Goal: Task Accomplishment & Management: Use online tool/utility

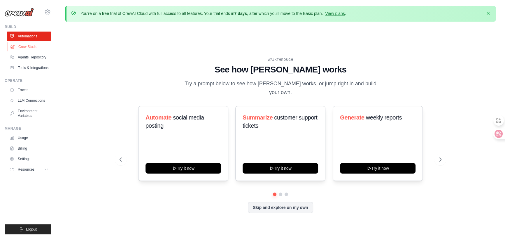
click at [36, 51] on link "Crew Studio" at bounding box center [30, 46] width 44 height 9
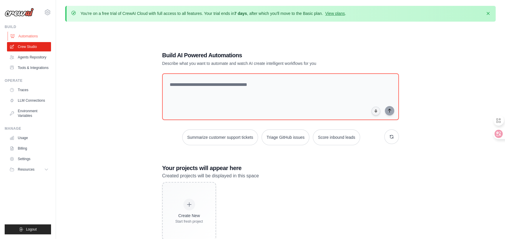
click at [40, 41] on link "Automations" at bounding box center [30, 35] width 44 height 9
click at [51, 14] on icon at bounding box center [47, 12] width 7 height 7
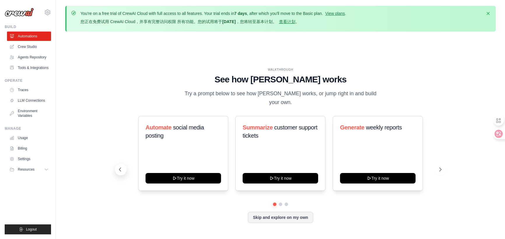
click at [127, 173] on button at bounding box center [121, 169] width 12 height 12
click at [123, 172] on icon at bounding box center [120, 169] width 6 height 6
click at [186, 133] on span "email marketing campaigns" at bounding box center [175, 131] width 58 height 15
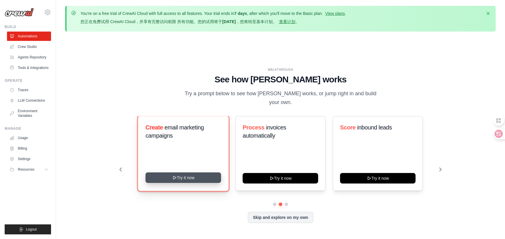
click at [201, 180] on button "Try it now" at bounding box center [184, 177] width 76 height 10
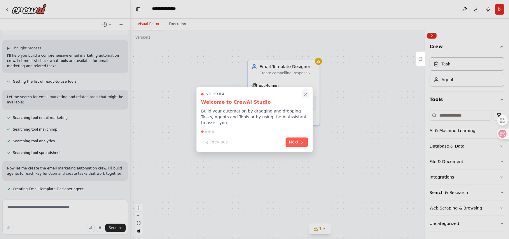
scroll to position [101, 0]
click at [306, 92] on icon "Close walkthrough" at bounding box center [305, 94] width 5 height 5
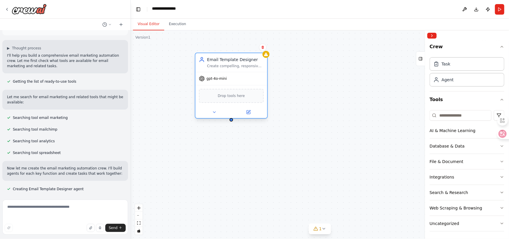
drag, startPoint x: 292, startPoint y: 77, endPoint x: 232, endPoint y: 66, distance: 61.6
click at [232, 62] on div "Email Template Designer" at bounding box center [235, 60] width 57 height 6
click at [227, 81] on span "gpt-4o-mini" at bounding box center [216, 78] width 20 height 5
click at [319, 104] on div "Email Template Designer Create compelling, responsive email templates that alig…" at bounding box center [320, 134] width 378 height 208
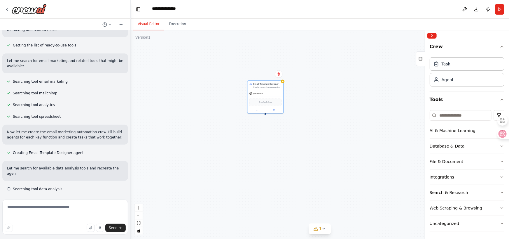
scroll to position [146, 0]
click at [382, 152] on div "Email Template Designer Create compelling, responsive email templates that alig…" at bounding box center [320, 134] width 378 height 208
click at [465, 133] on div "AI & Machine Learning" at bounding box center [453, 130] width 46 height 6
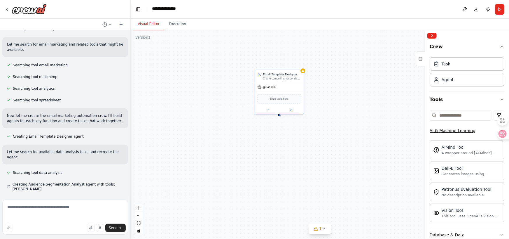
scroll to position [166, 0]
click at [465, 133] on div "AI & Machine Learning" at bounding box center [453, 130] width 46 height 6
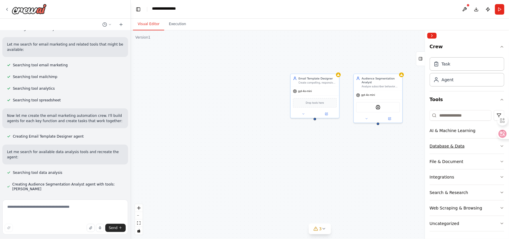
click at [463, 149] on div "Database & Data" at bounding box center [447, 146] width 35 height 6
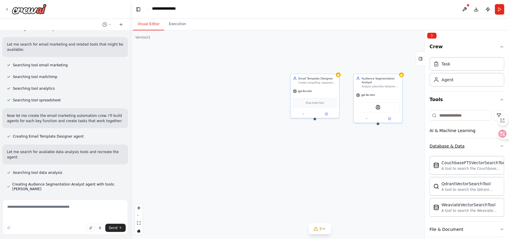
click at [463, 149] on div "Database & Data" at bounding box center [447, 146] width 35 height 6
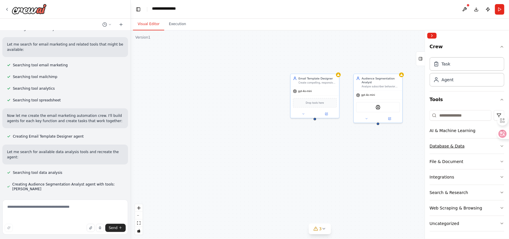
scroll to position [181, 0]
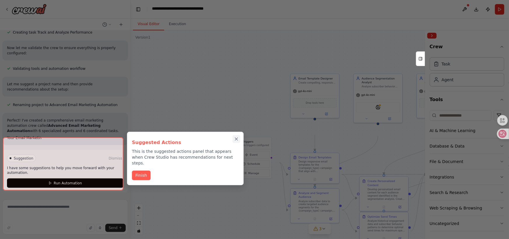
click at [232, 141] on div "Suggested Actions This is the suggested actions panel that appears when Crew St…" at bounding box center [185, 158] width 117 height 53
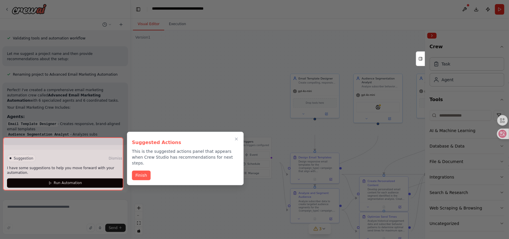
click at [141, 185] on div "Suggested Actions This is the suggested actions panel that appears when Crew St…" at bounding box center [185, 158] width 117 height 53
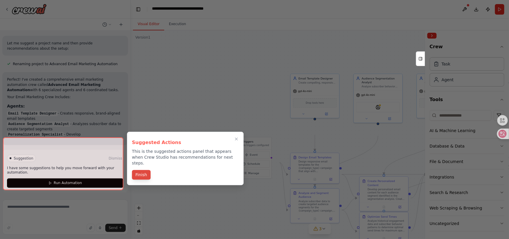
click at [141, 179] on button "Finish" at bounding box center [141, 175] width 19 height 10
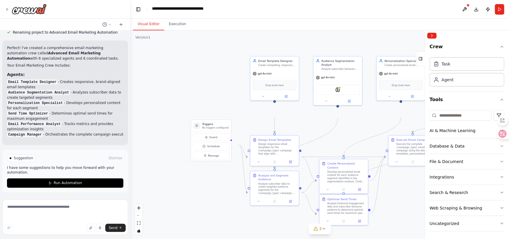
drag, startPoint x: 259, startPoint y: 119, endPoint x: 219, endPoint y: 101, distance: 43.9
click at [219, 101] on div ".deletable-edge-delete-btn { width: 20px; height: 20px; border: 0px solid #ffff…" at bounding box center [320, 134] width 378 height 208
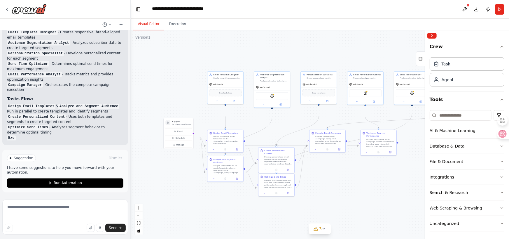
drag, startPoint x: 211, startPoint y: 82, endPoint x: 176, endPoint y: 87, distance: 35.7
click at [176, 87] on div ".deletable-edge-delete-btn { width: 20px; height: 20px; border: 0px solid #ffff…" at bounding box center [320, 134] width 378 height 208
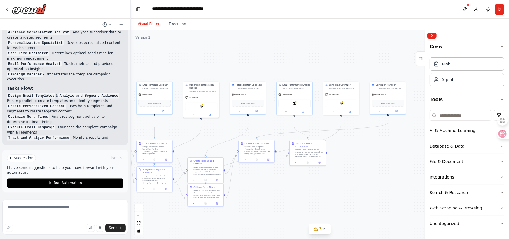
drag, startPoint x: 310, startPoint y: 56, endPoint x: 240, endPoint y: 66, distance: 71.0
click at [240, 66] on div ".deletable-edge-delete-btn { width: 20px; height: 20px; border: 0px solid #ffff…" at bounding box center [320, 134] width 378 height 208
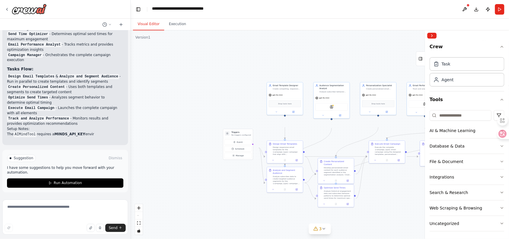
drag, startPoint x: 252, startPoint y: 66, endPoint x: 382, endPoint y: 67, distance: 130.4
click at [382, 67] on div ".deletable-edge-delete-btn { width: 20px; height: 20px; border: 0px solid #ffff…" at bounding box center [320, 134] width 378 height 208
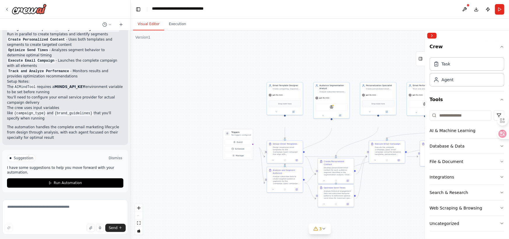
scroll to position [828, 0]
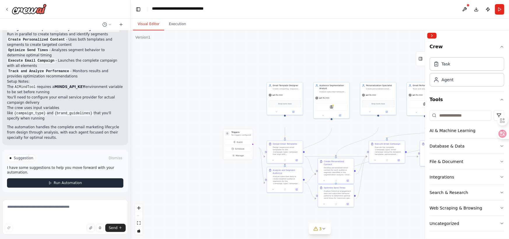
click at [62, 178] on button "Run Automation" at bounding box center [65, 182] width 116 height 9
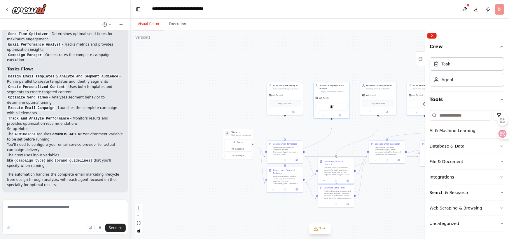
scroll to position [579, 0]
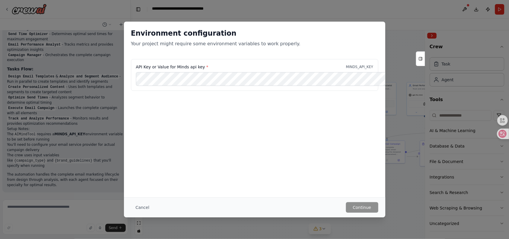
click at [385, 143] on div "Environment configuration Your project might require some environment variables…" at bounding box center [254, 109] width 261 height 175
click at [436, 141] on div "Environment configuration Your project might require some environment variables…" at bounding box center [254, 119] width 509 height 239
click at [131, 203] on button "Cancel" at bounding box center [142, 207] width 23 height 10
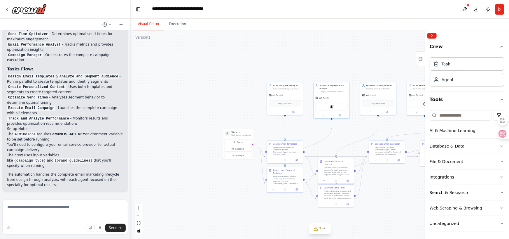
scroll to position [770, 0]
